Goal: Task Accomplishment & Management: Use online tool/utility

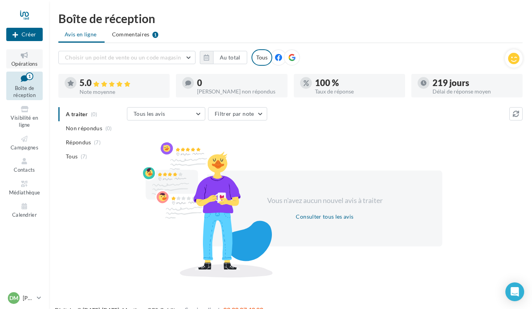
click at [27, 60] on link "Opérations" at bounding box center [24, 58] width 36 height 19
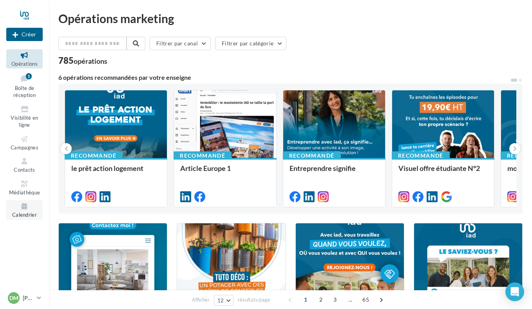
click at [24, 208] on icon at bounding box center [25, 206] width 32 height 9
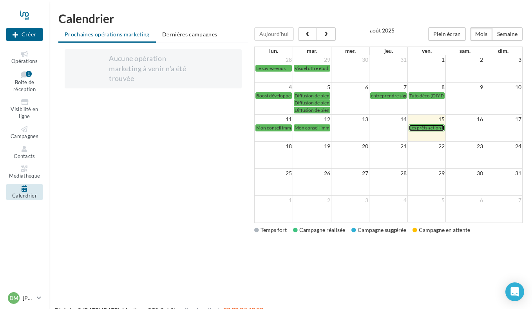
click at [423, 128] on span "Les prêts action logement" at bounding box center [435, 128] width 52 height 6
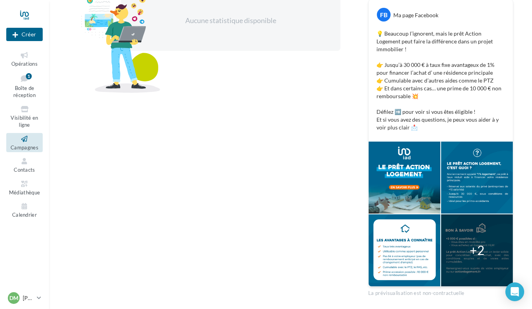
scroll to position [177, 0]
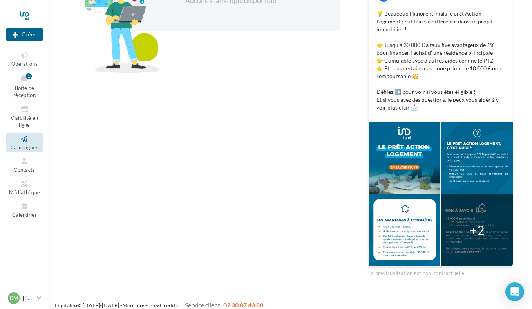
click at [476, 225] on div "+2" at bounding box center [476, 231] width 15 height 18
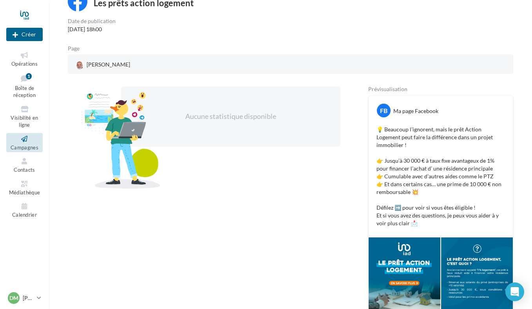
scroll to position [20, 0]
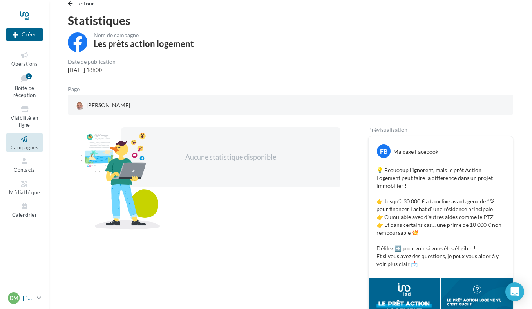
click at [17, 296] on span "DM" at bounding box center [13, 298] width 9 height 8
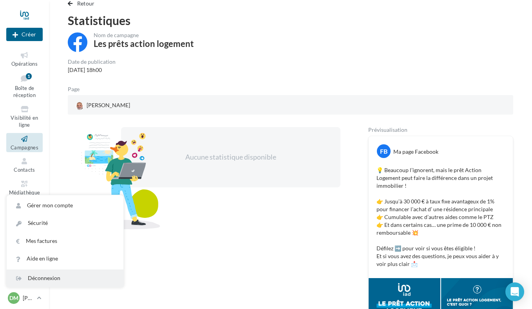
click at [39, 282] on div "Déconnexion" at bounding box center [65, 279] width 117 height 18
